Goal: Task Accomplishment & Management: Manage account settings

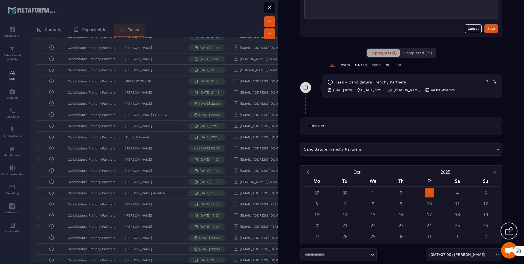
scroll to position [233, 0]
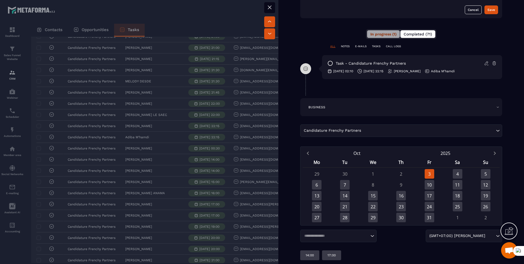
click at [420, 34] on span "Completed (71)" at bounding box center [418, 34] width 28 height 4
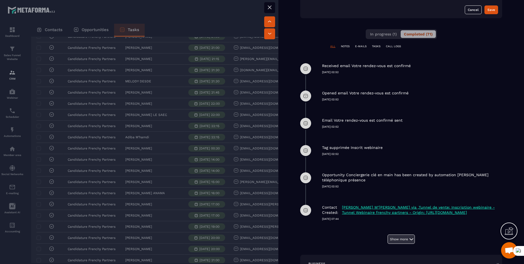
click at [394, 239] on button "Show more" at bounding box center [401, 239] width 27 height 9
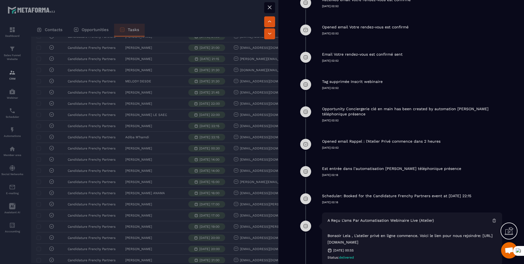
scroll to position [322, 0]
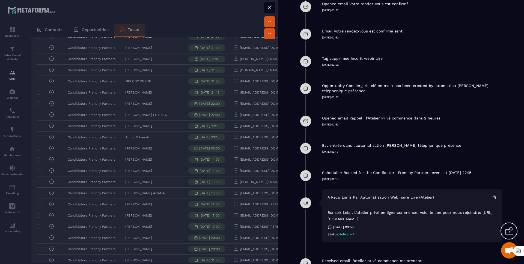
click at [268, 10] on icon at bounding box center [270, 7] width 7 height 7
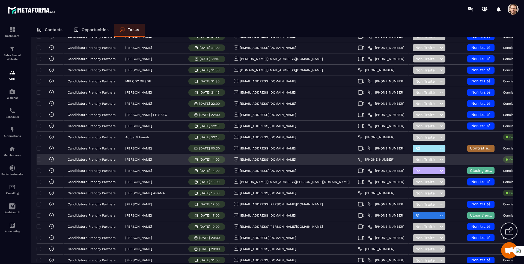
drag, startPoint x: 161, startPoint y: 160, endPoint x: 126, endPoint y: 161, distance: 35.5
click at [126, 161] on div "[PERSON_NAME]" at bounding box center [152, 160] width 63 height 11
copy p "[PERSON_NAME]"
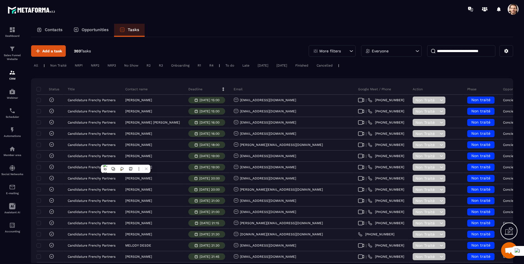
click at [90, 27] on div "Opportunities" at bounding box center [91, 30] width 46 height 13
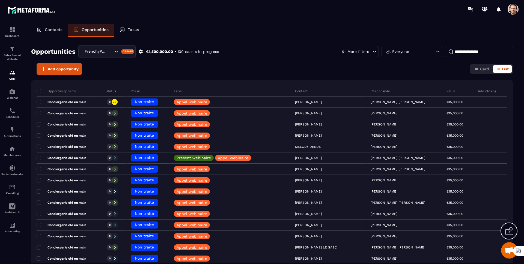
click at [458, 52] on input at bounding box center [479, 51] width 68 height 11
paste input "**********"
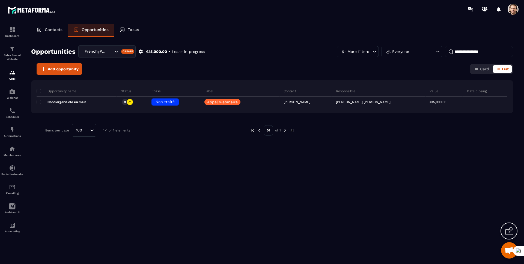
type input "**********"
click at [125, 33] on div "Tasks" at bounding box center [129, 30] width 31 height 13
click at [124, 33] on div "Tasks" at bounding box center [129, 30] width 31 height 13
